Goal: Unclear

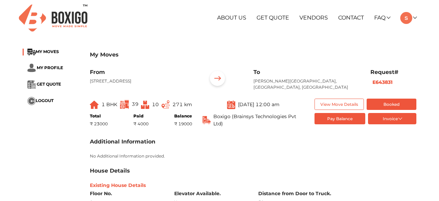
click at [242, 123] on span "Boxigo (Brainsys Technologies Pvt Ltd)" at bounding box center [258, 120] width 91 height 14
click at [238, 107] on span "[DATE] 12:00 am" at bounding box center [258, 104] width 41 height 6
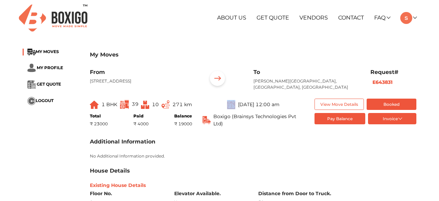
click at [238, 107] on span "[DATE] 12:00 am" at bounding box center [258, 104] width 41 height 6
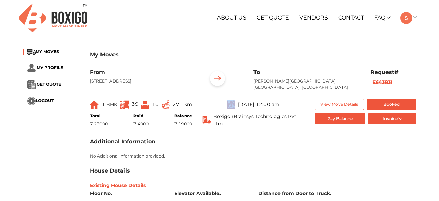
click at [238, 107] on span "[DATE] 12:00 am" at bounding box center [258, 104] width 41 height 6
